Goal: Check status

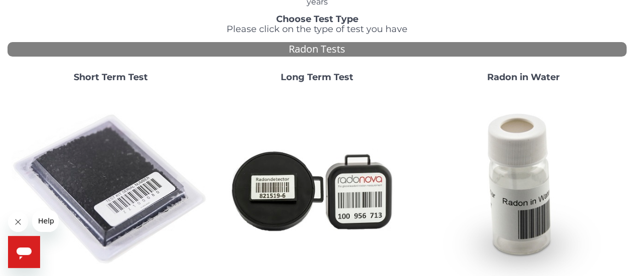
scroll to position [86, 0]
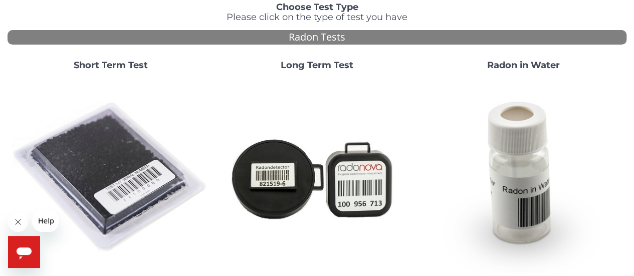
click at [129, 143] on img at bounding box center [111, 178] width 199 height 199
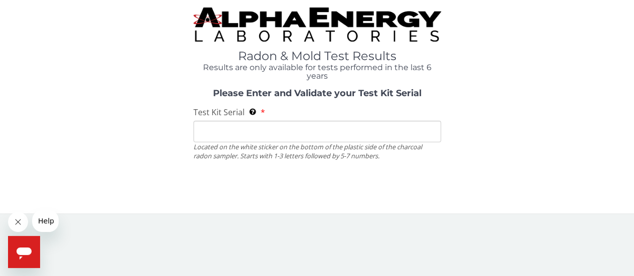
scroll to position [0, 0]
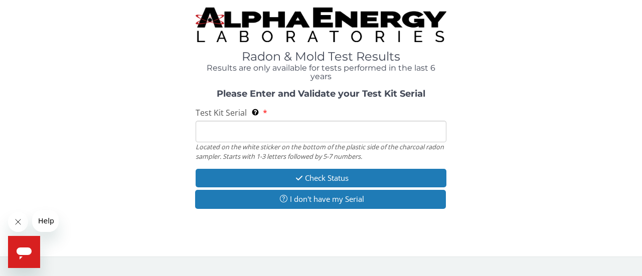
click at [222, 135] on input "Test Kit Serial Located on the white sticker on the bottom of the plastic side …" at bounding box center [321, 132] width 251 height 22
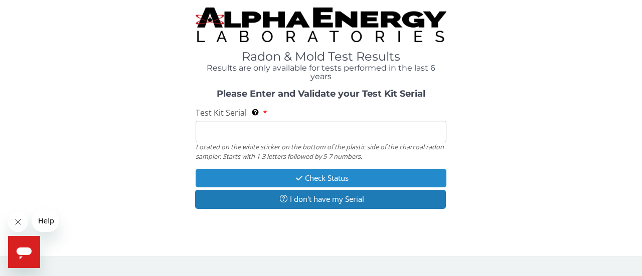
click at [348, 179] on button "Check Status" at bounding box center [321, 178] width 251 height 19
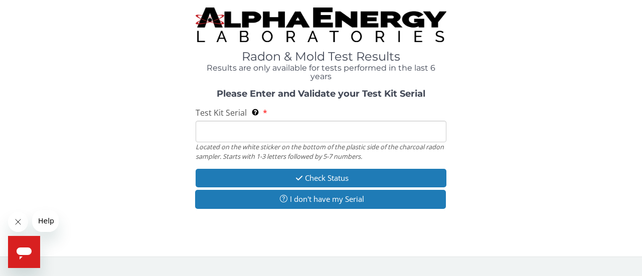
click at [224, 132] on input "Test Kit Serial Located on the white sticker on the bottom of the plastic side …" at bounding box center [321, 132] width 251 height 22
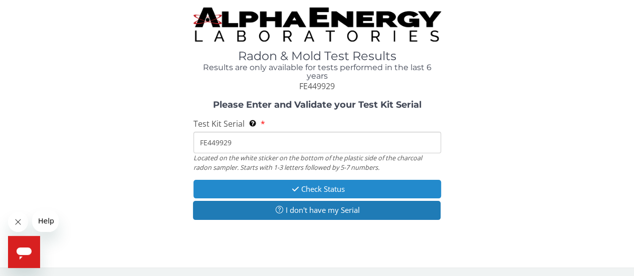
type input "FE449929"
click at [303, 189] on button "Check Status" at bounding box center [318, 189] width 248 height 19
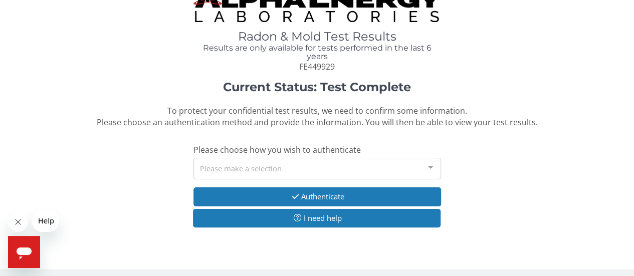
scroll to position [23, 0]
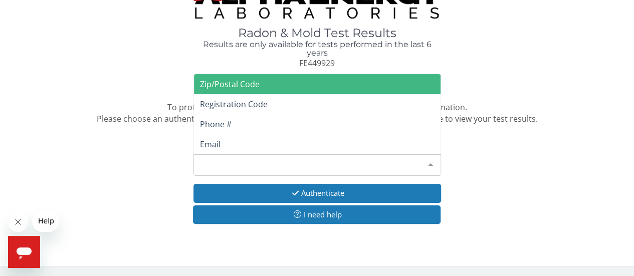
click at [431, 164] on div at bounding box center [431, 164] width 20 height 19
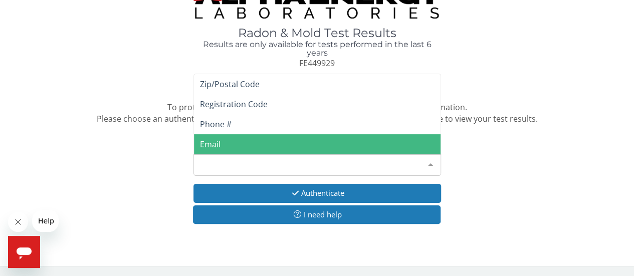
click at [209, 140] on span "Email" at bounding box center [210, 144] width 21 height 11
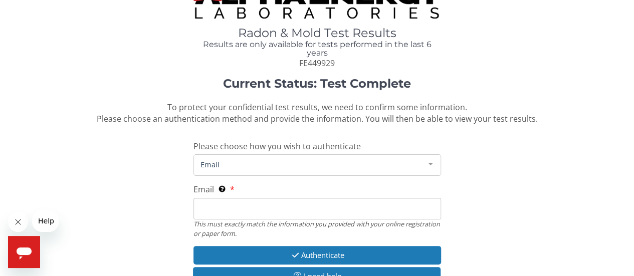
click at [204, 163] on span "Email" at bounding box center [309, 164] width 223 height 11
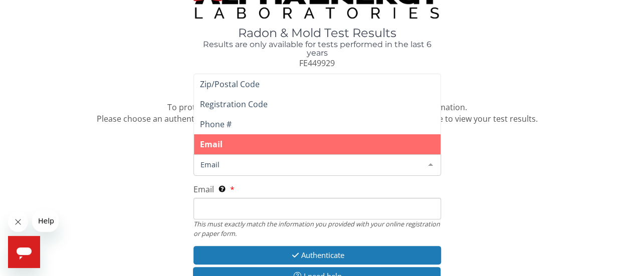
click at [204, 209] on input "Email This must exactly match the information you provided with your online reg…" at bounding box center [318, 209] width 248 height 22
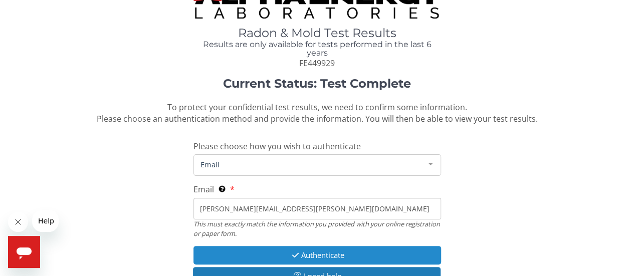
click at [329, 255] on button "Authenticate" at bounding box center [318, 255] width 248 height 19
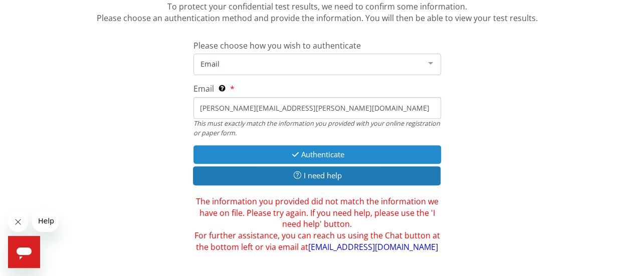
scroll to position [132, 0]
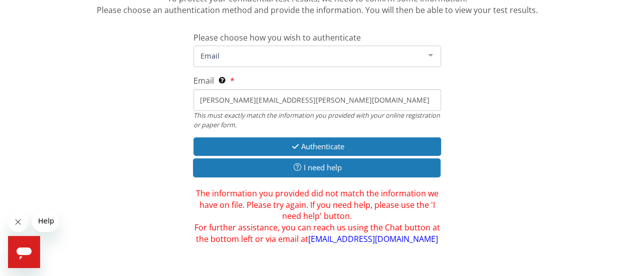
drag, startPoint x: 290, startPoint y: 99, endPoint x: 156, endPoint y: 114, distance: 134.8
click at [156, 114] on div "Current Status: Test Complete To protect your confidential test results, we nee…" at bounding box center [317, 106] width 619 height 277
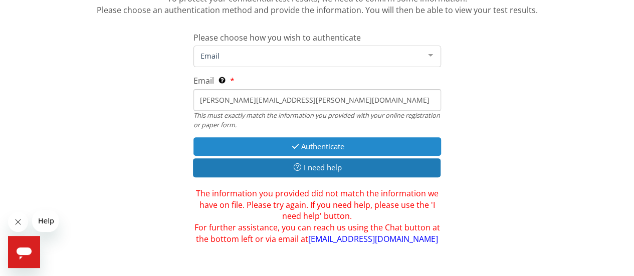
type input "[PERSON_NAME][EMAIL_ADDRESS][PERSON_NAME][DOMAIN_NAME]"
click at [314, 144] on button "Authenticate" at bounding box center [318, 146] width 248 height 19
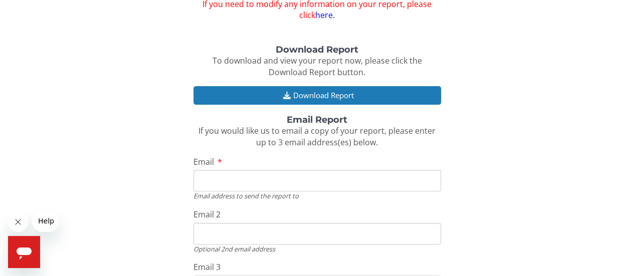
scroll to position [112, 0]
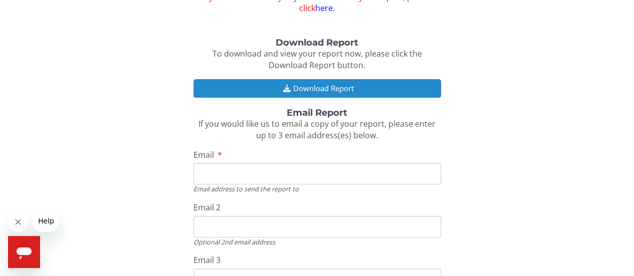
click at [321, 85] on button "Download Report" at bounding box center [318, 88] width 248 height 19
